Goal: Entertainment & Leisure: Consume media (video, audio)

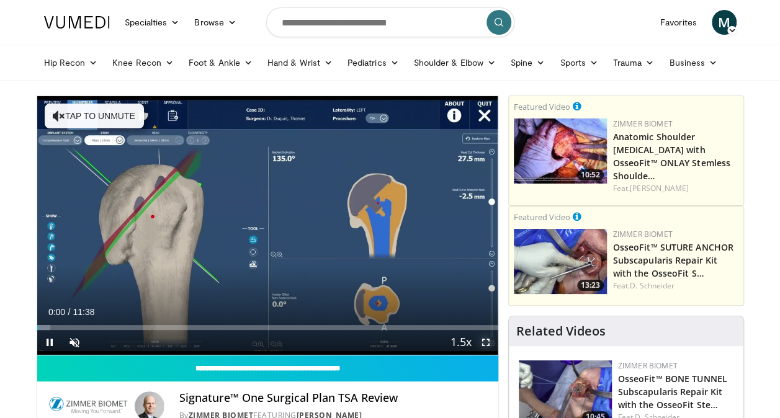
click at [489, 336] on span "Video Player" at bounding box center [485, 342] width 25 height 25
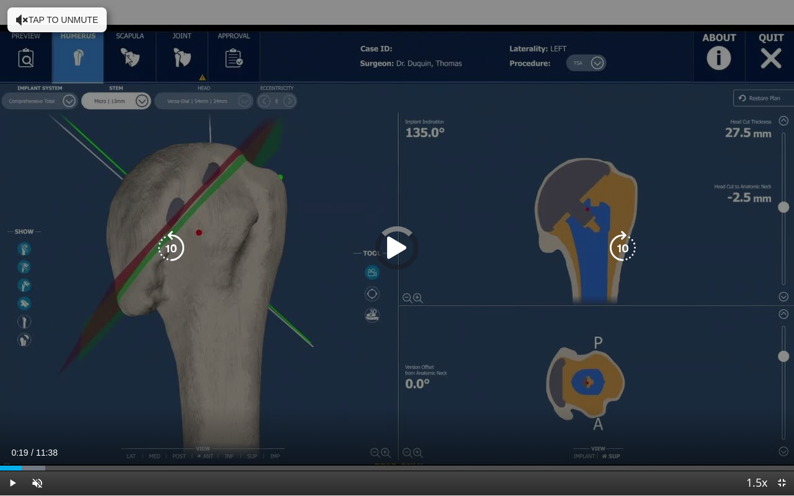
click at [22, 418] on div "Loaded : 5.67% 00:19 00:19" at bounding box center [397, 465] width 794 height 12
click at [390, 251] on icon "Video Player" at bounding box center [397, 248] width 35 height 35
click at [383, 352] on div "10 seconds Tap to unmute" at bounding box center [397, 248] width 794 height 496
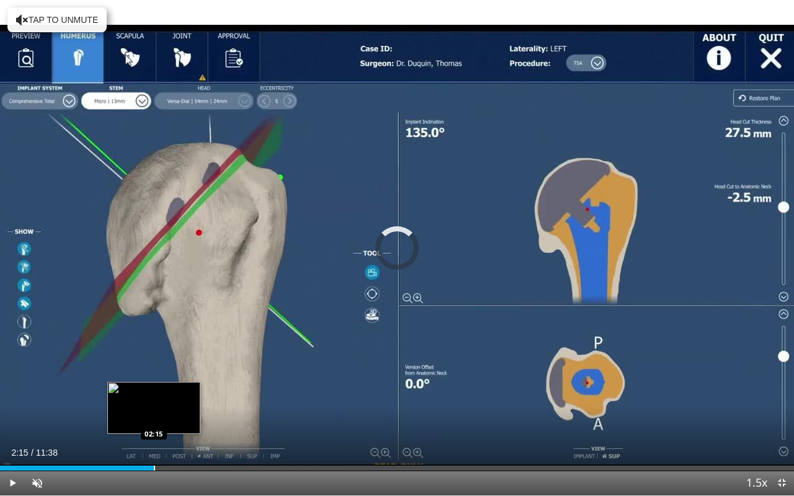
click at [153, 418] on div "Loaded : 12.76% 02:15 02:15" at bounding box center [397, 465] width 794 height 12
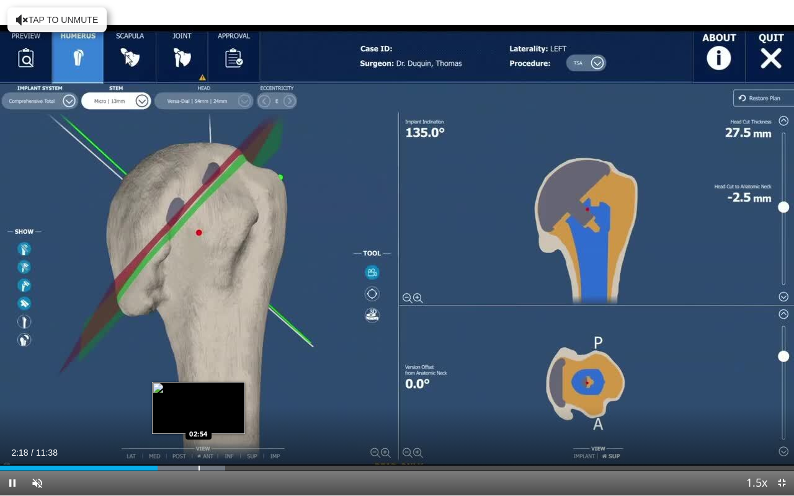
click at [199, 418] on video-js "**********" at bounding box center [397, 248] width 794 height 496
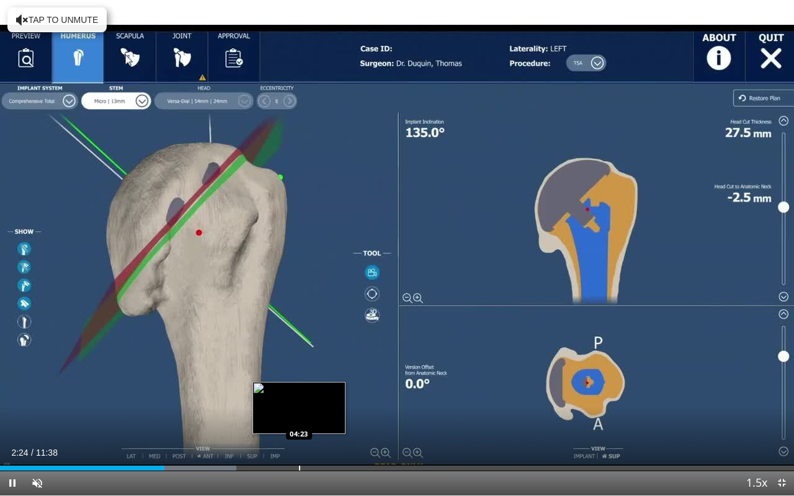
click at [299, 418] on div "Loaded : 29.80% 02:24 04:23" at bounding box center [397, 465] width 794 height 12
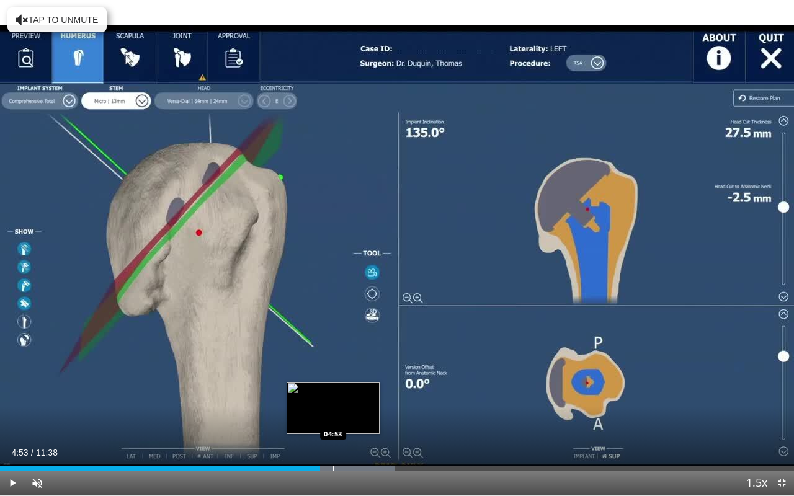
click at [333, 418] on div "Loaded : 49.67% 04:53 04:53" at bounding box center [397, 465] width 794 height 12
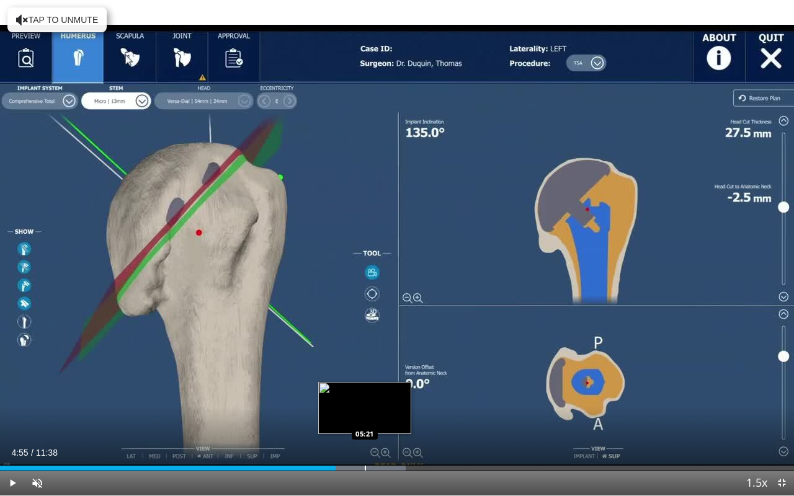
click at [365, 418] on div "Progress Bar" at bounding box center [365, 468] width 1 height 5
click at [389, 418] on div "Progress Bar" at bounding box center [389, 468] width 1 height 5
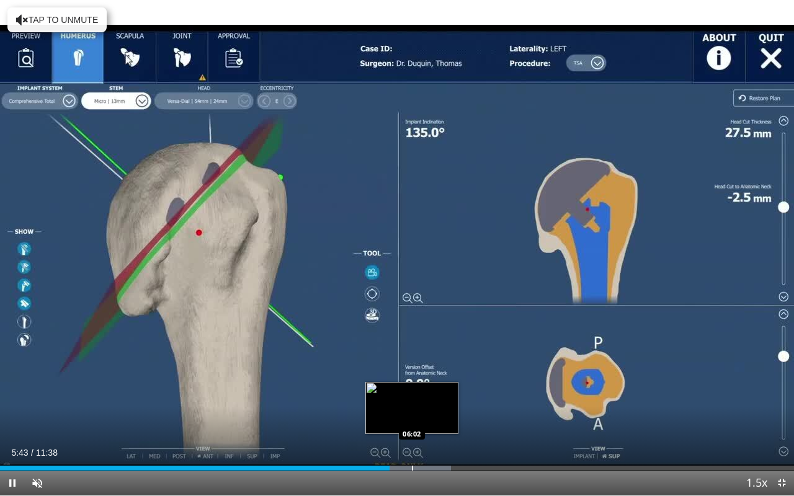
click at [413, 418] on div "Loaded : 56.77% 05:43 06:02" at bounding box center [397, 468] width 794 height 5
click at [439, 418] on div "Progress Bar" at bounding box center [433, 468] width 103 height 5
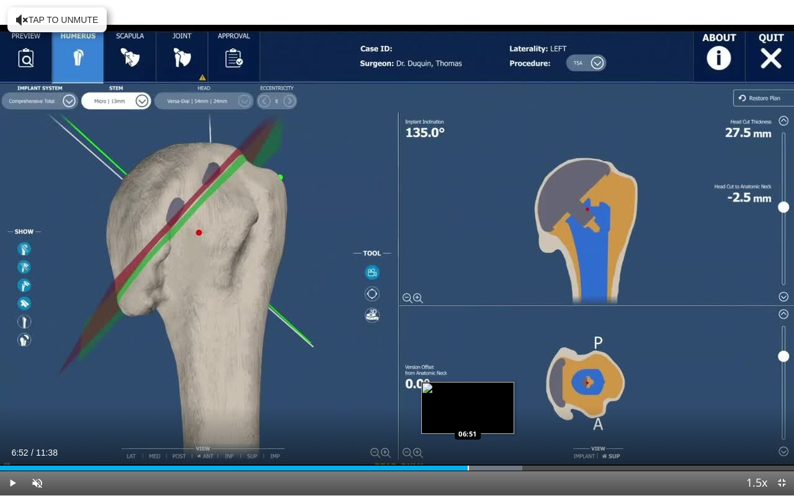
click at [468, 418] on div "Progress Bar" at bounding box center [468, 468] width 1 height 5
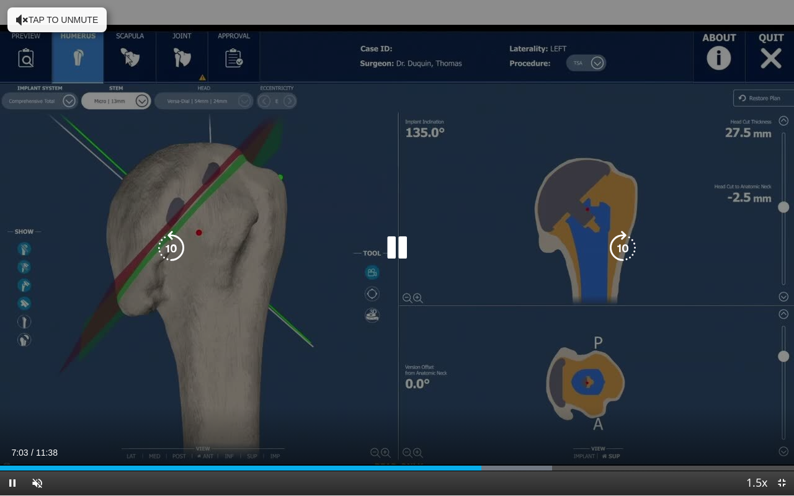
click at [473, 320] on div "10 seconds Tap to unmute" at bounding box center [397, 248] width 794 height 496
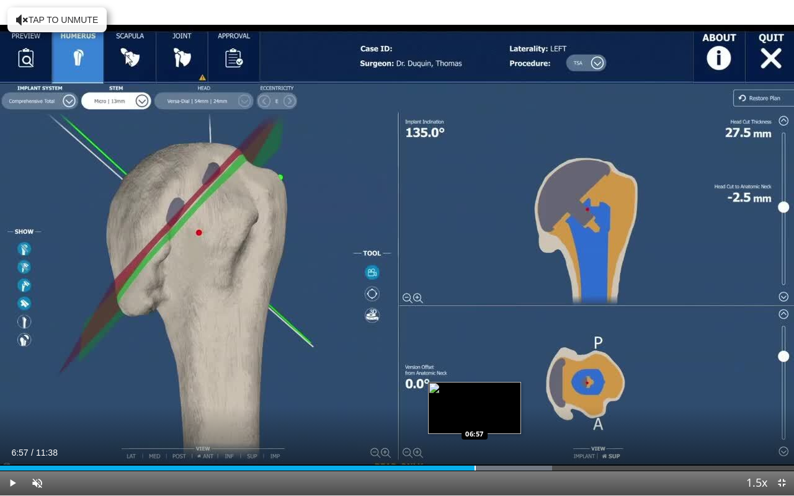
click at [475, 418] on div "Progress Bar" at bounding box center [475, 468] width 1 height 5
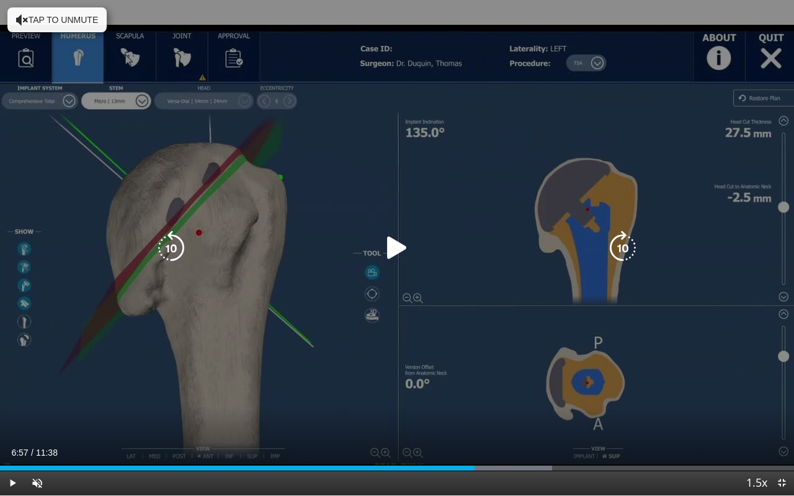
click at [553, 369] on div "10 seconds Tap to unmute" at bounding box center [397, 248] width 794 height 496
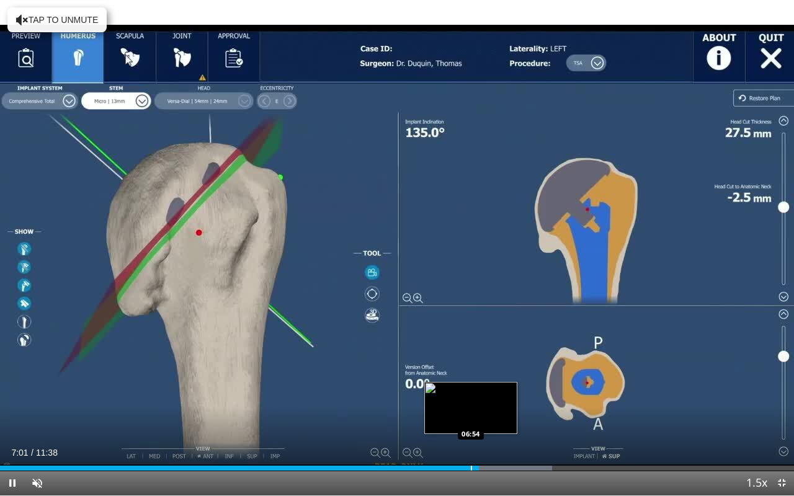
click at [470, 418] on div "Loaded : 69.54% 07:01 06:54" at bounding box center [397, 468] width 794 height 5
click at [472, 418] on div "Progress Bar" at bounding box center [472, 468] width 1 height 5
click at [457, 418] on div "Loaded : 70.11% 06:56 06:42" at bounding box center [397, 465] width 794 height 12
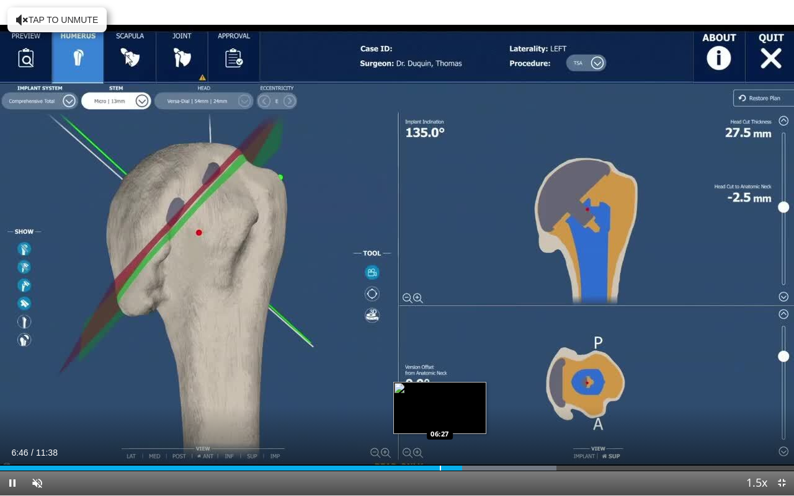
click at [440, 418] on div "Loaded : 70.11% 06:46 06:27" at bounding box center [397, 465] width 794 height 12
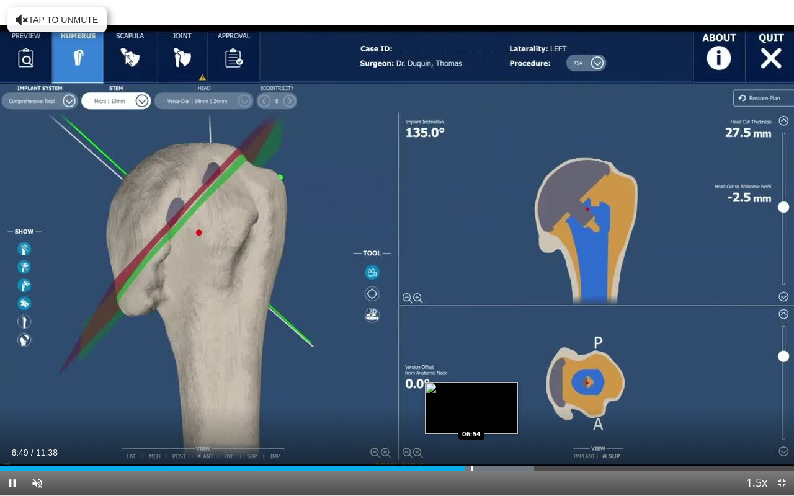
click at [472, 418] on div "Progress Bar" at bounding box center [472, 468] width 1 height 5
click at [493, 418] on div "Progress Bar" at bounding box center [493, 468] width 1 height 5
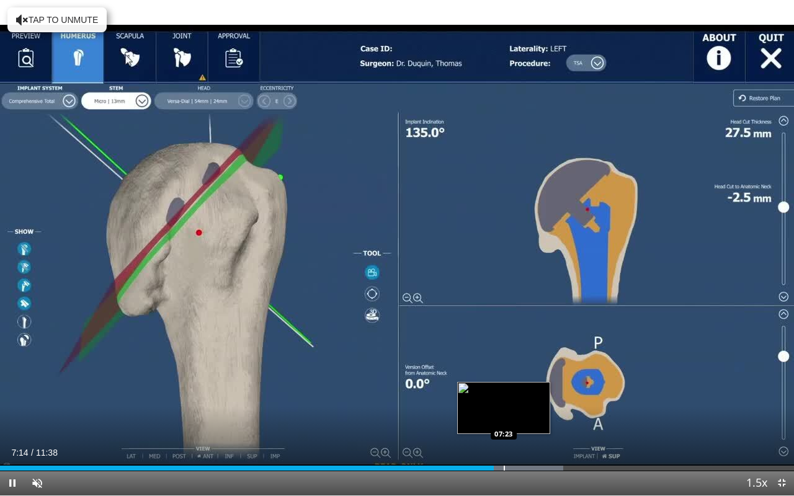
click at [504, 418] on div "Progress Bar" at bounding box center [504, 468] width 1 height 5
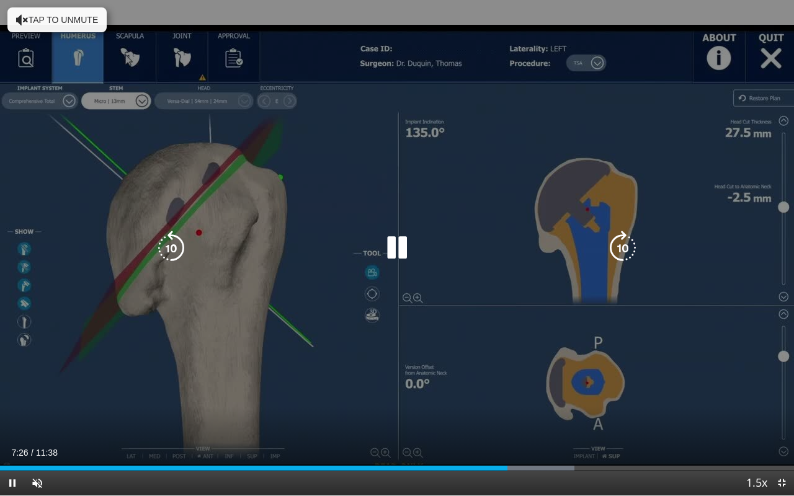
click at [527, 418] on div "Loaded : 72.38% 07:26 07:43" at bounding box center [397, 465] width 794 height 12
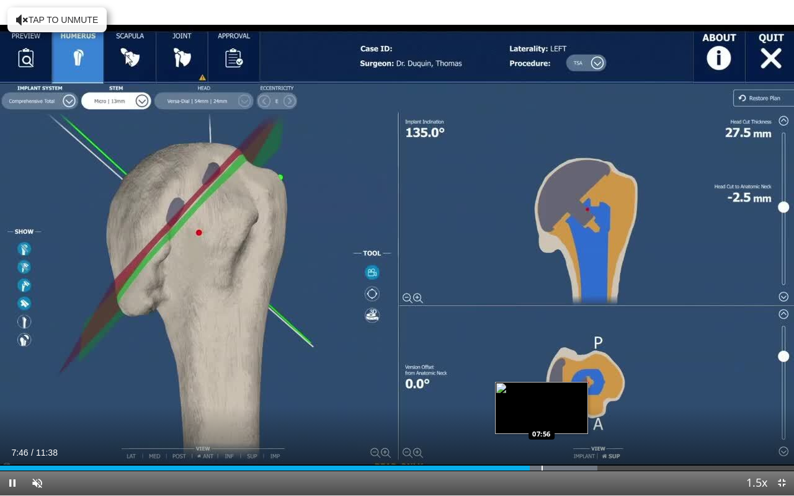
click at [542, 418] on div "Progress Bar" at bounding box center [542, 468] width 1 height 5
click at [558, 418] on div "Loaded : 77.26% 08:11 08:11" at bounding box center [397, 465] width 794 height 12
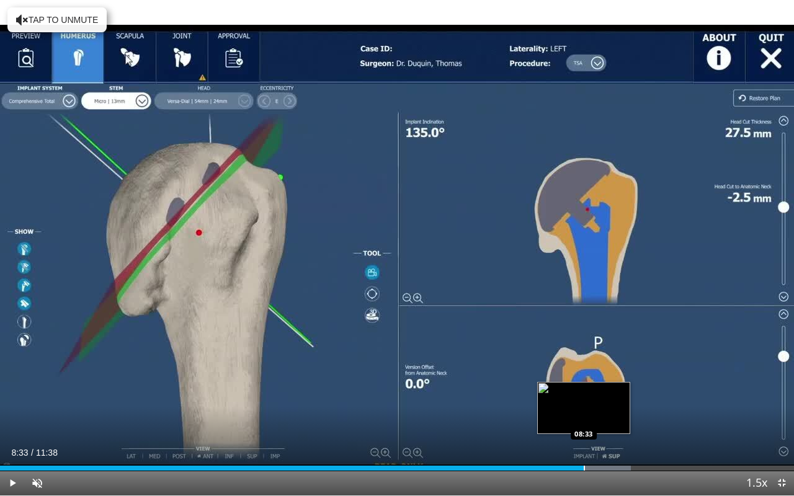
click at [584, 418] on div "Loaded : 79.48% 08:33 08:33" at bounding box center [397, 465] width 794 height 12
click at [598, 418] on div "Loaded : 82.31% 08:34 08:46" at bounding box center [397, 465] width 794 height 12
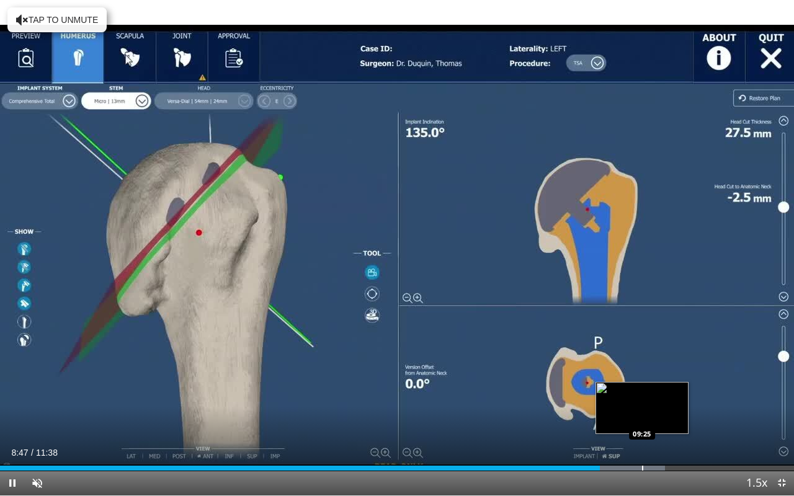
click at [642, 418] on div "Progress Bar" at bounding box center [642, 468] width 1 height 5
click at [658, 418] on div "Progress Bar" at bounding box center [657, 468] width 1 height 5
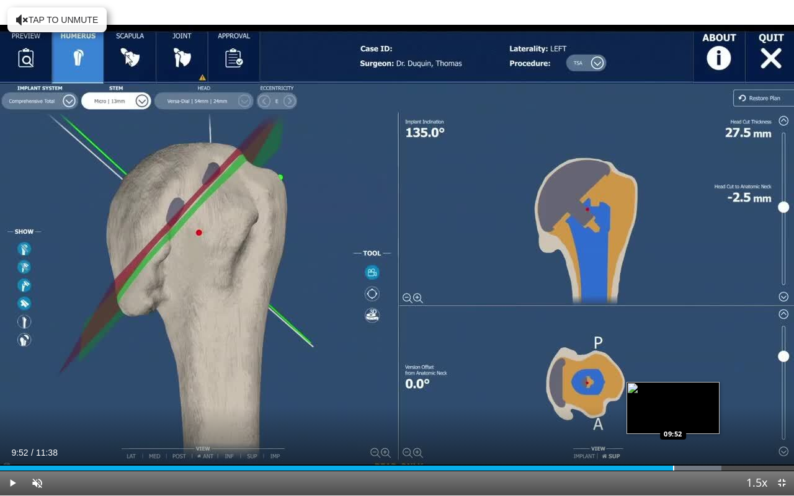
click at [673, 418] on div "Progress Bar" at bounding box center [673, 468] width 1 height 5
click at [687, 418] on div "Progress Bar" at bounding box center [686, 468] width 1 height 5
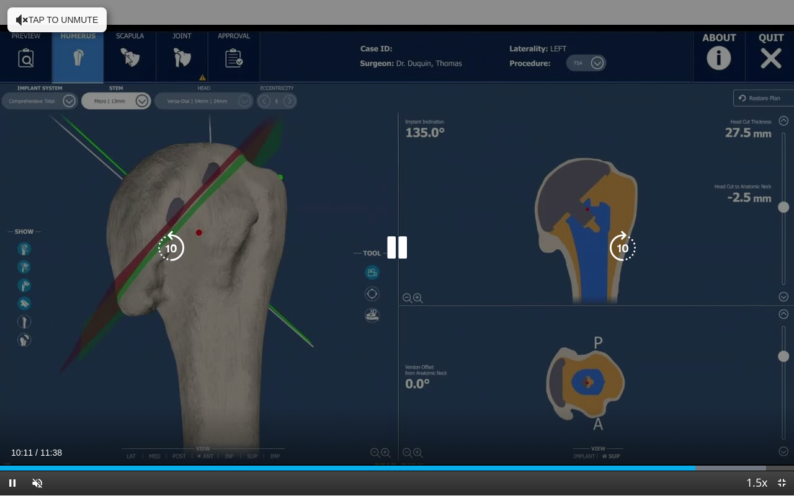
click at [724, 418] on div "Current Time 10:11 / Duration 11:38 Pause Skip Backward Skip Forward Unmute Loa…" at bounding box center [397, 483] width 794 height 25
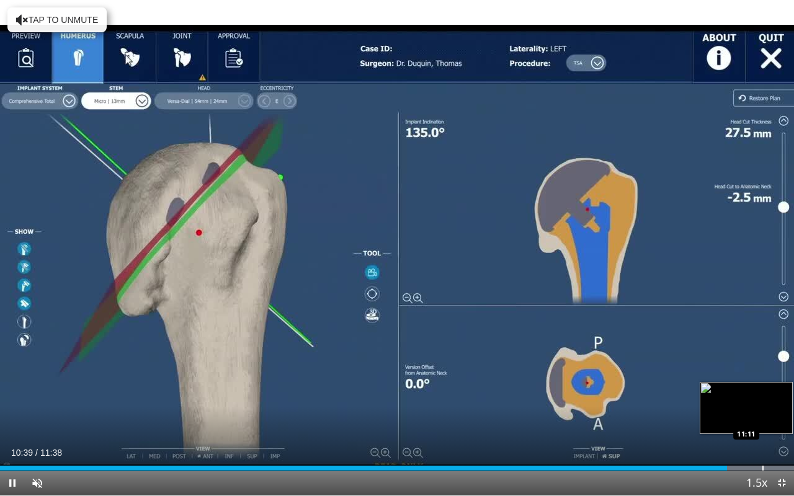
click at [764, 418] on div "Progress Bar" at bounding box center [762, 468] width 1 height 5
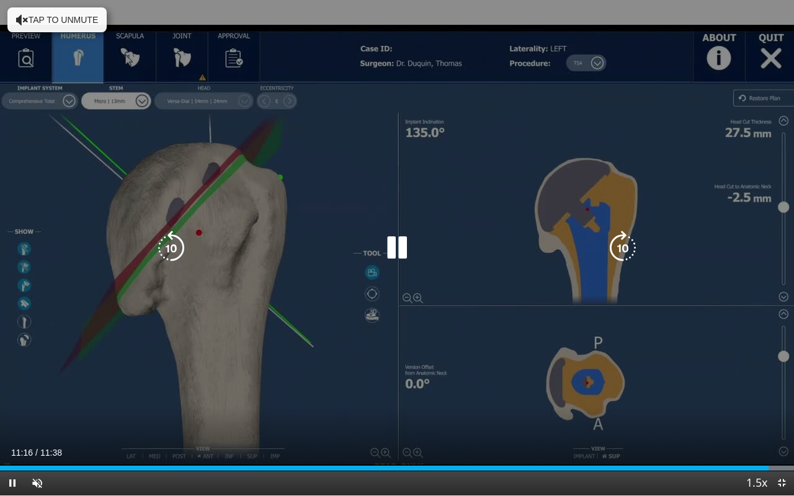
click at [570, 309] on div "10 seconds Tap to unmute" at bounding box center [397, 248] width 794 height 496
click at [397, 237] on icon "Video Player" at bounding box center [397, 248] width 35 height 35
click at [390, 253] on icon "Video Player" at bounding box center [397, 248] width 35 height 35
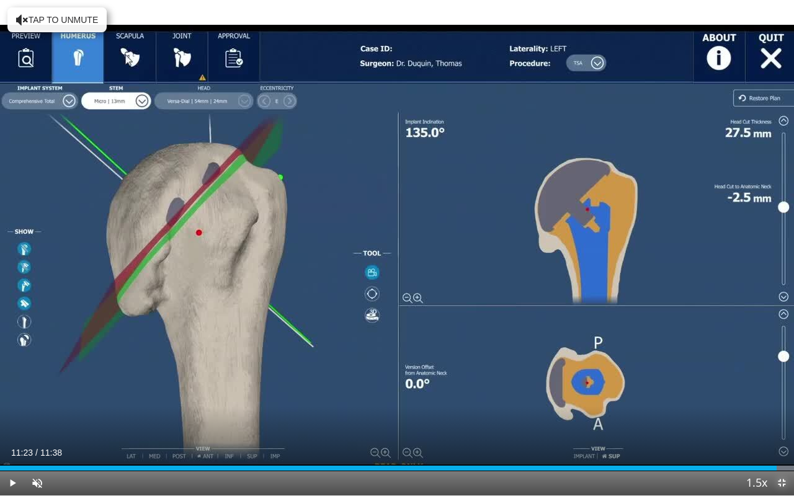
click at [774, 418] on span "Video Player" at bounding box center [781, 483] width 25 height 25
